Goal: Find contact information: Find contact information

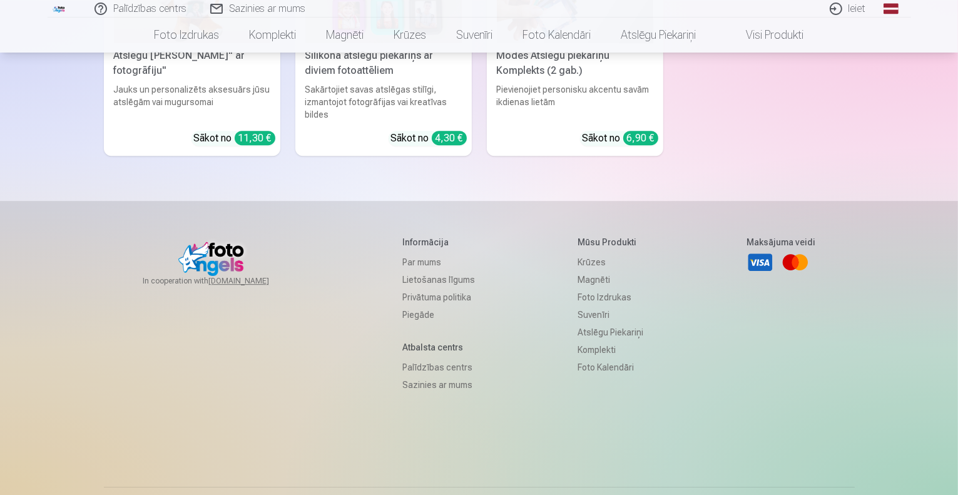
scroll to position [3771, 0]
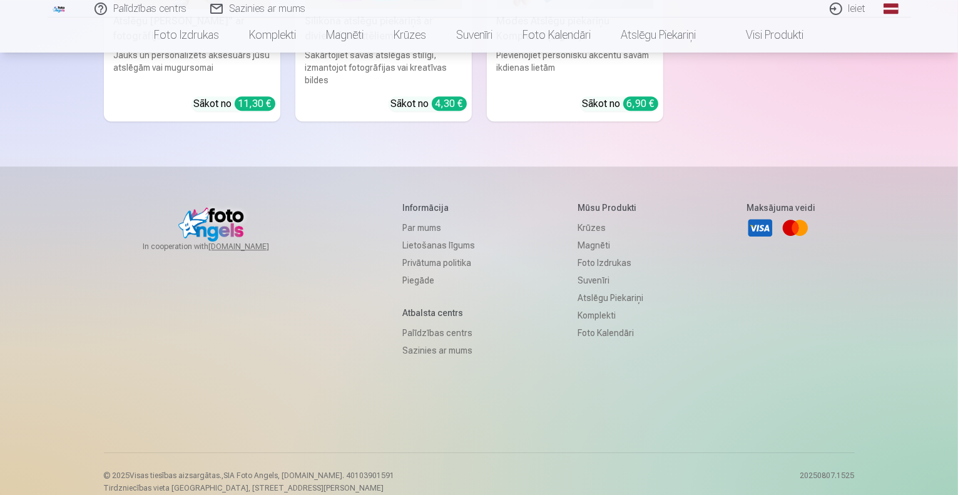
click at [435, 342] on link "Sazinies ar mums" at bounding box center [438, 351] width 73 height 18
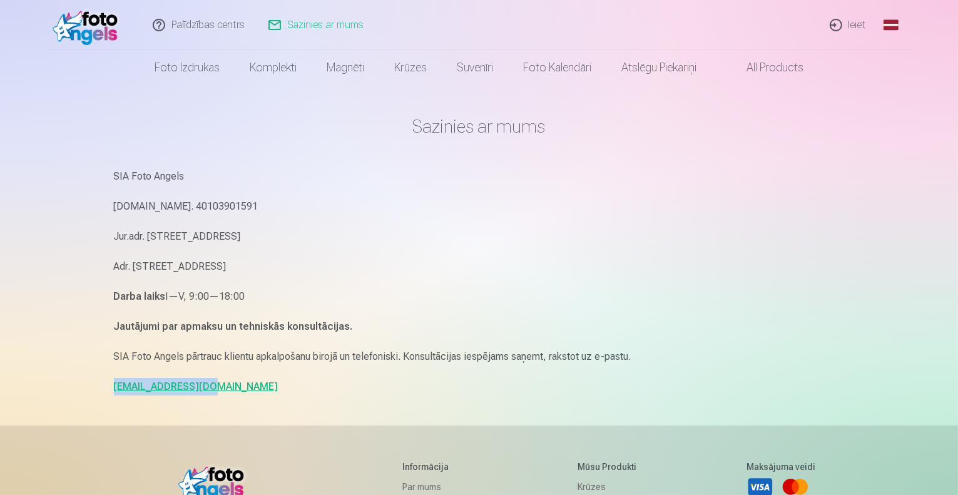
drag, startPoint x: 217, startPoint y: 390, endPoint x: 114, endPoint y: 396, distance: 102.8
click at [114, 396] on main "Sazinies ar mums SIA Foto Angels [DOMAIN_NAME]. 40103901591 Jur.adr. [STREET_AD…" at bounding box center [479, 255] width 731 height 340
copy link "[EMAIL_ADDRESS][DOMAIN_NAME]"
